Goal: Information Seeking & Learning: Learn about a topic

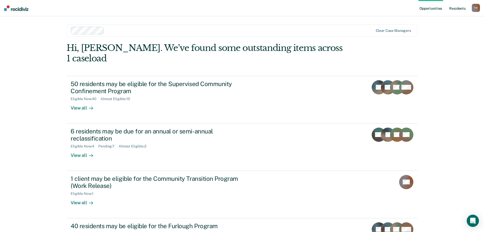
click at [461, 9] on link "Resident s" at bounding box center [457, 8] width 19 height 16
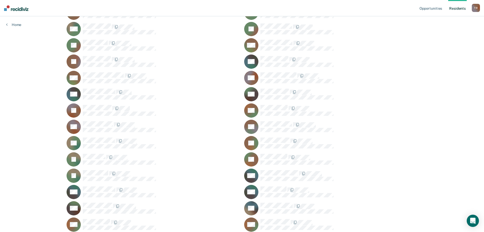
scroll to position [330, 0]
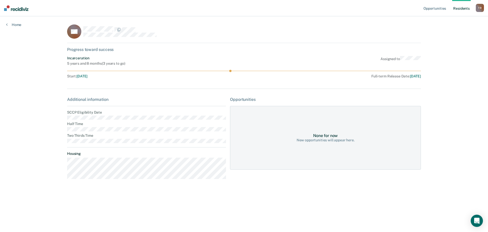
click at [187, 193] on main "DK Progress toward success Incarceration 5 years and 8 months ( 3 years to go )…" at bounding box center [244, 117] width 366 height 203
